Goal: Transaction & Acquisition: Download file/media

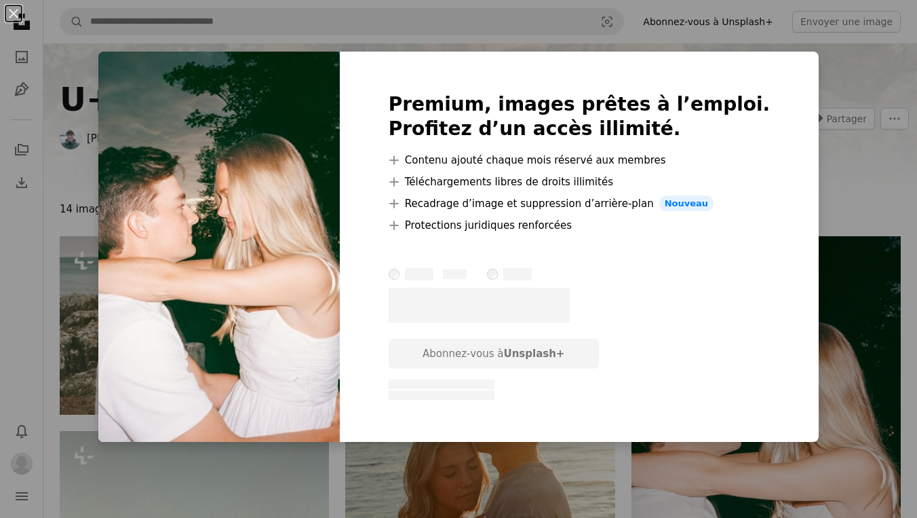
scroll to position [170, 0]
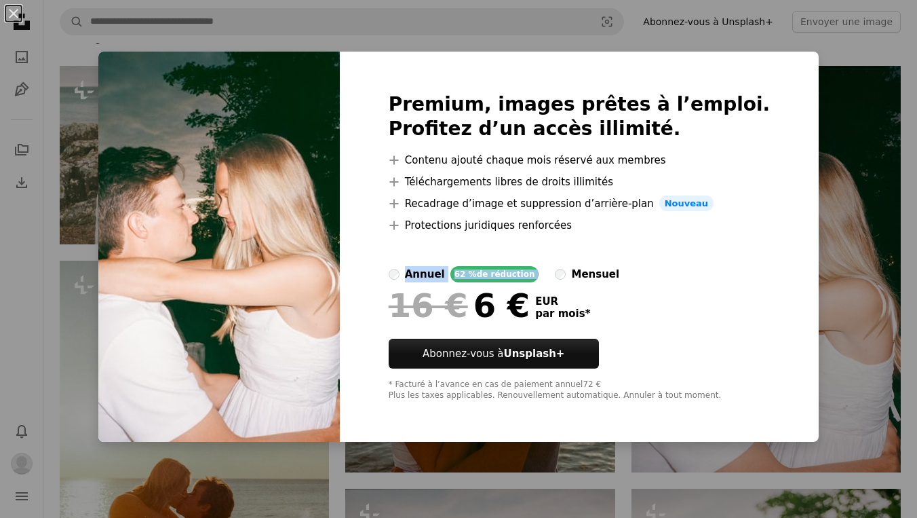
click at [801, 265] on div "An X shape Premium, images prêtes à l’emploi. Profitez d’un accès illimité. A p…" at bounding box center [458, 259] width 917 height 518
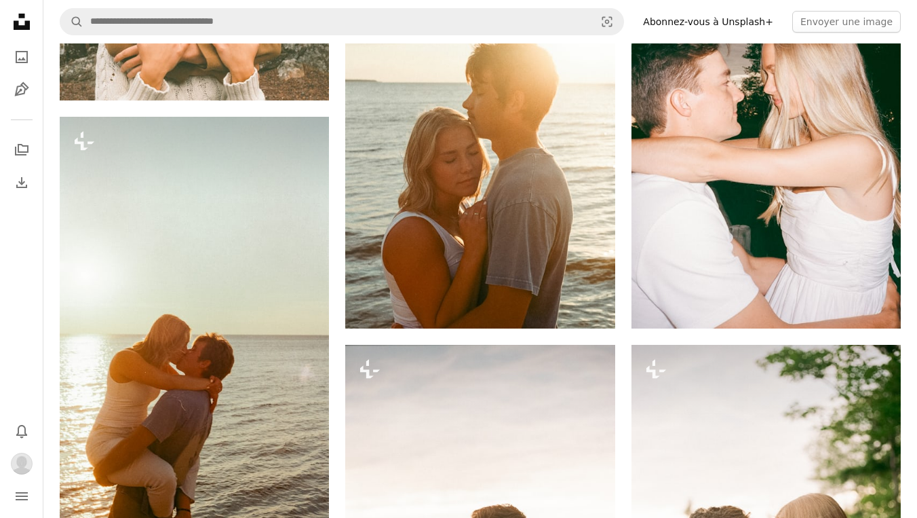
scroll to position [286, 0]
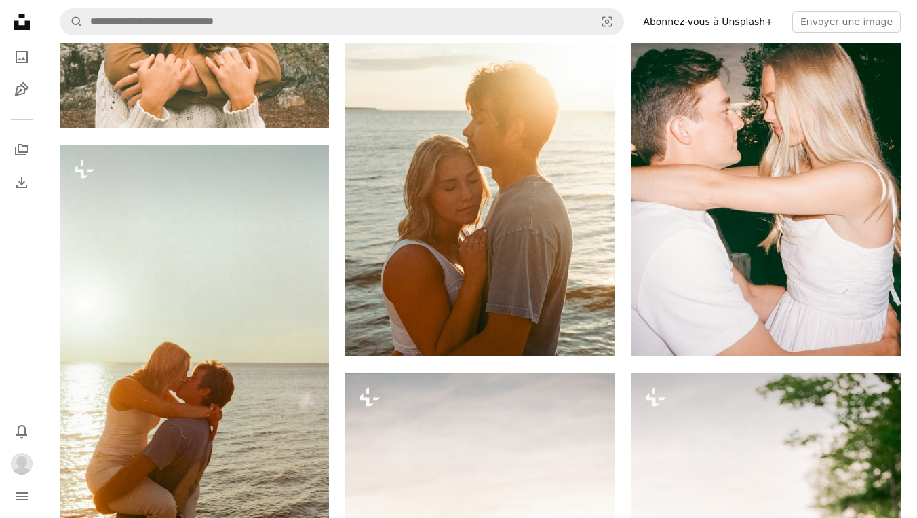
click at [767, 26] on link "Abonnez-vous à Unsplash+" at bounding box center [708, 22] width 147 height 22
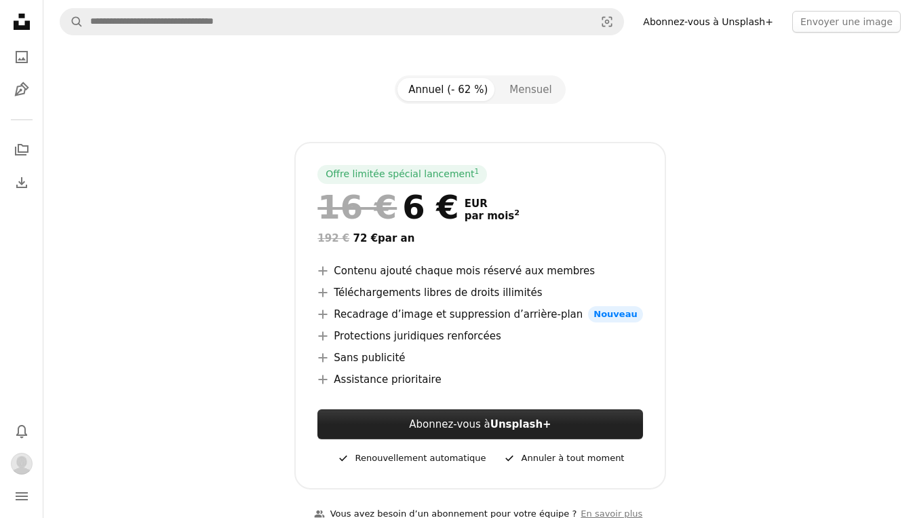
scroll to position [100, 0]
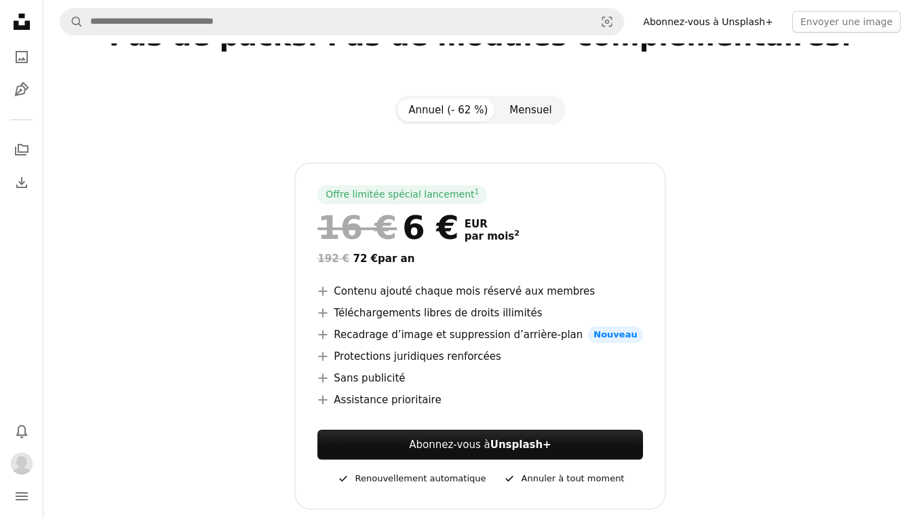
click at [539, 104] on button "Mensuel" at bounding box center [531, 109] width 64 height 23
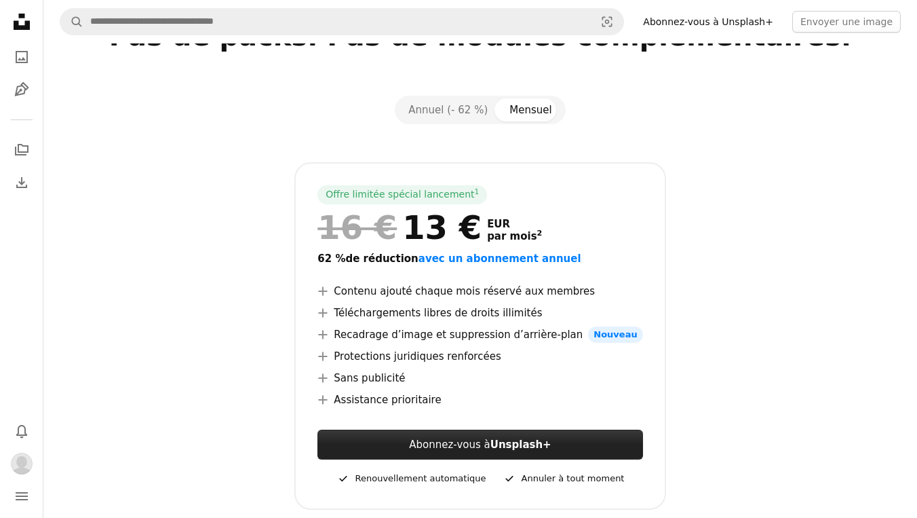
click at [482, 446] on link "Abonnez-vous à Unsplash+" at bounding box center [480, 444] width 325 height 30
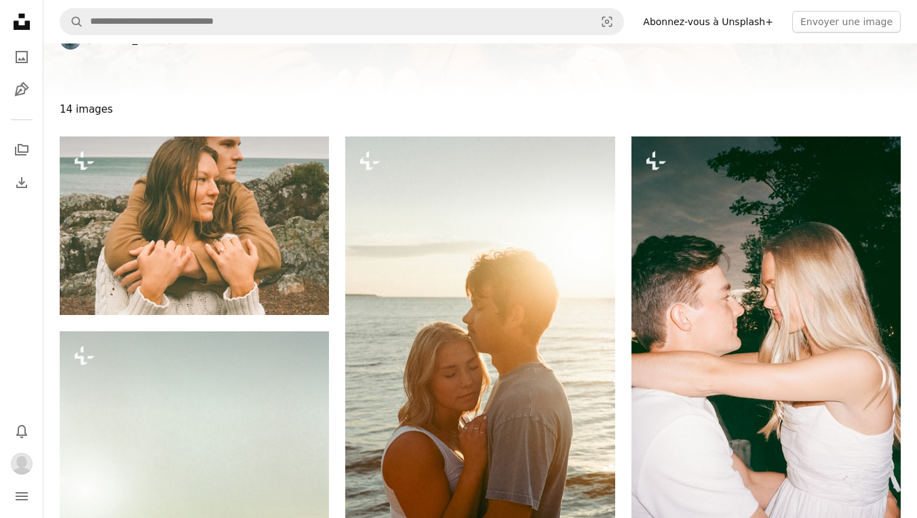
scroll to position [286, 0]
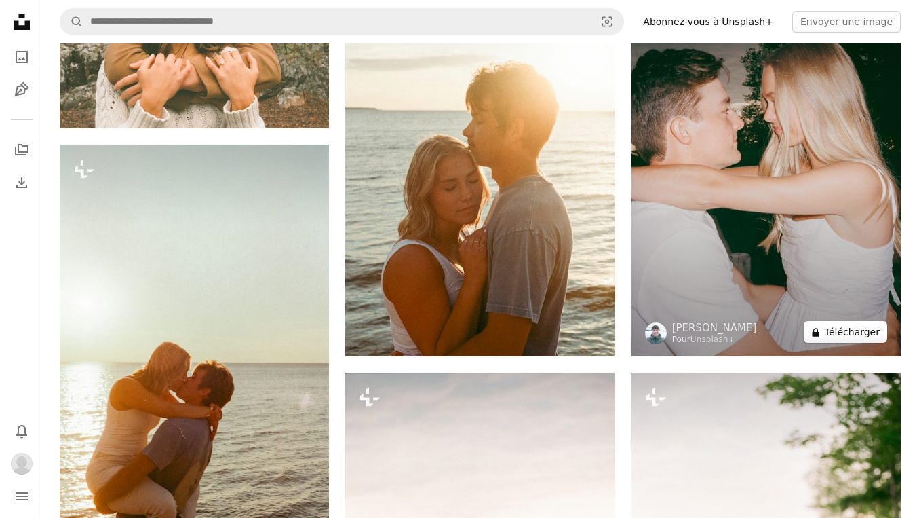
click at [839, 335] on button "A lock Télécharger" at bounding box center [845, 332] width 83 height 22
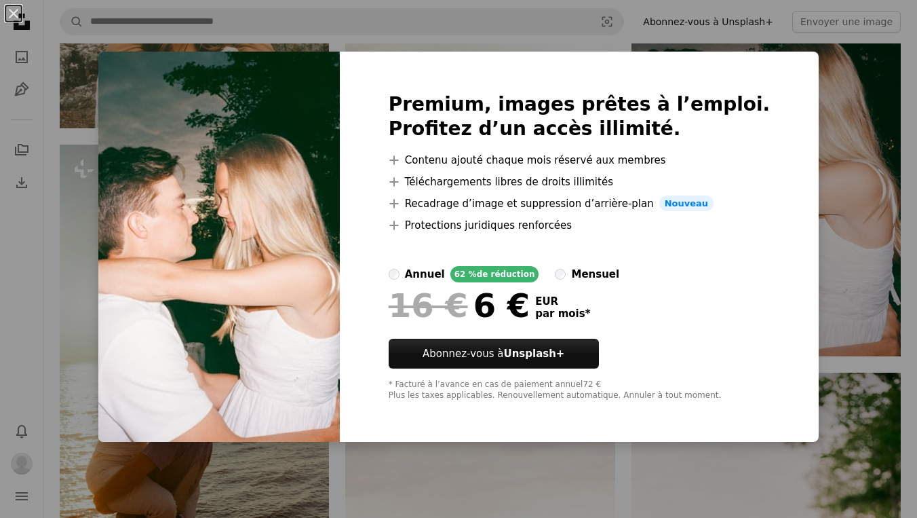
click at [830, 133] on div "An X shape Premium, images prêtes à l’emploi. Profitez d’un accès illimité. A p…" at bounding box center [458, 259] width 917 height 518
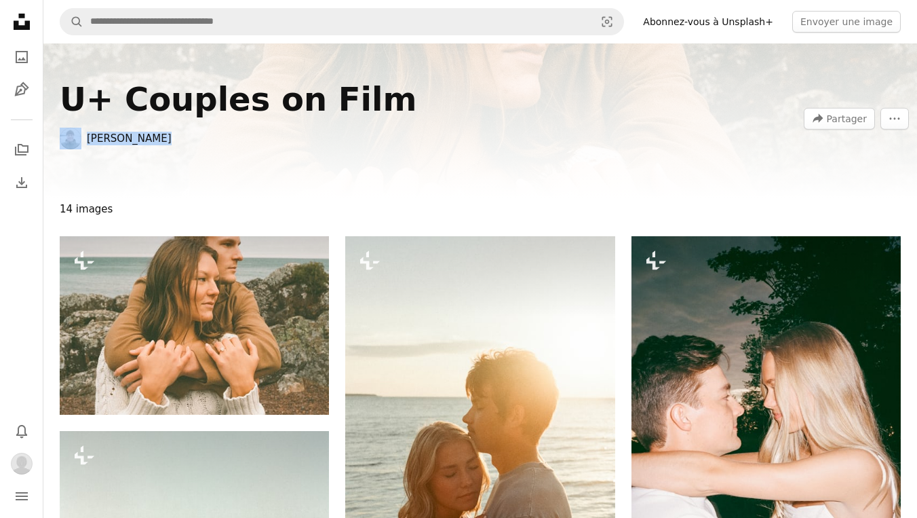
drag, startPoint x: 162, startPoint y: 137, endPoint x: 81, endPoint y: 136, distance: 81.4
click at [81, 136] on span "[PERSON_NAME]" at bounding box center [266, 139] width 412 height 22
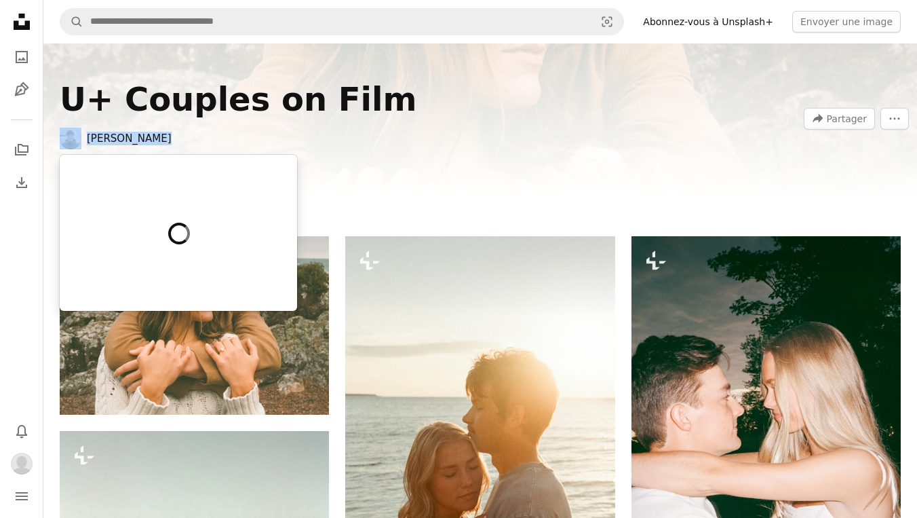
copy span "[PERSON_NAME]"
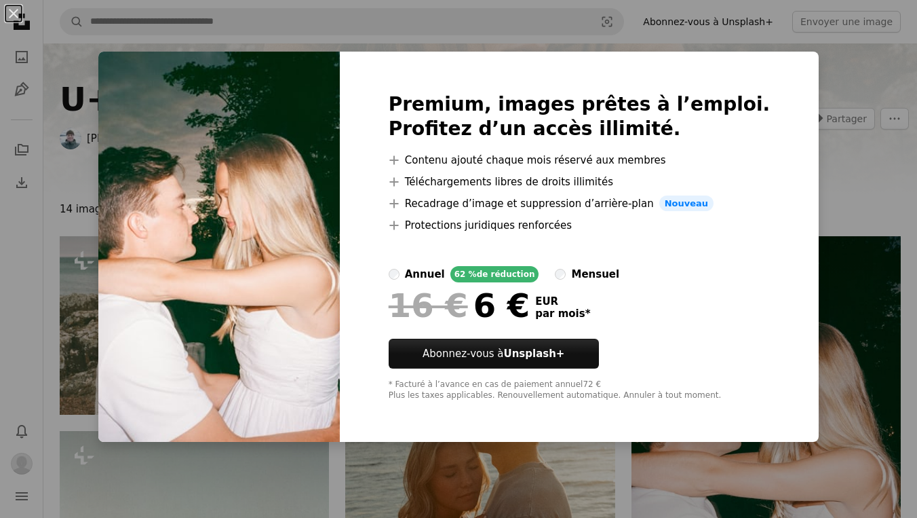
scroll to position [286, 0]
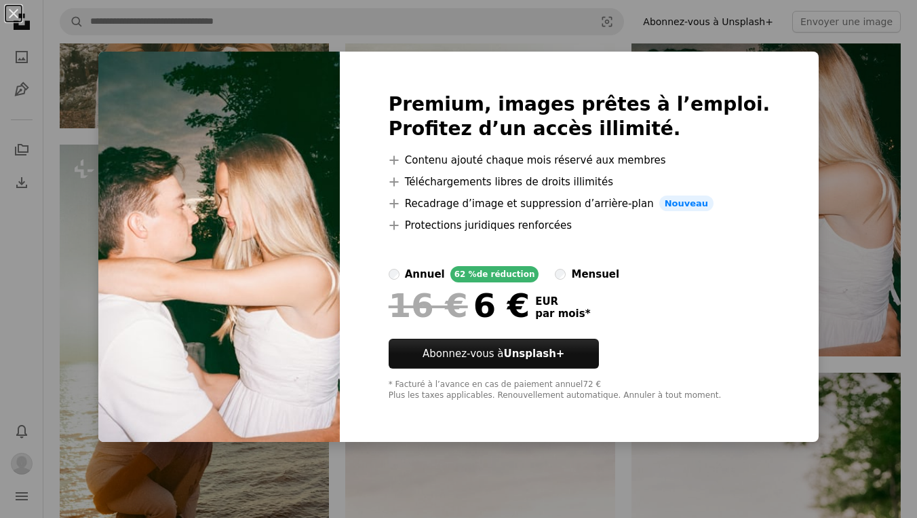
click at [755, 24] on div "An X shape Premium, images prêtes à l’emploi. Profitez d’un accès illimité. A p…" at bounding box center [458, 259] width 917 height 518
